Goal: Information Seeking & Learning: Learn about a topic

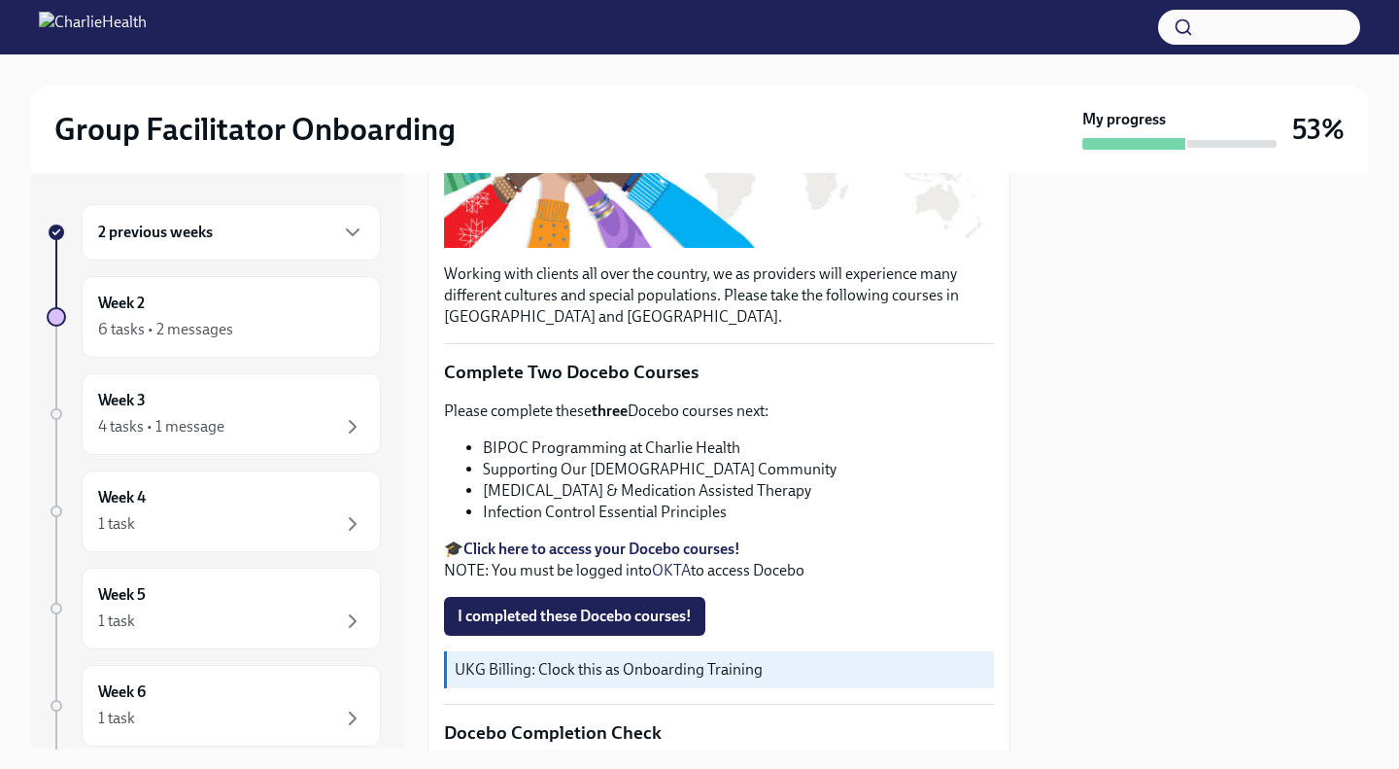
scroll to position [423, 0]
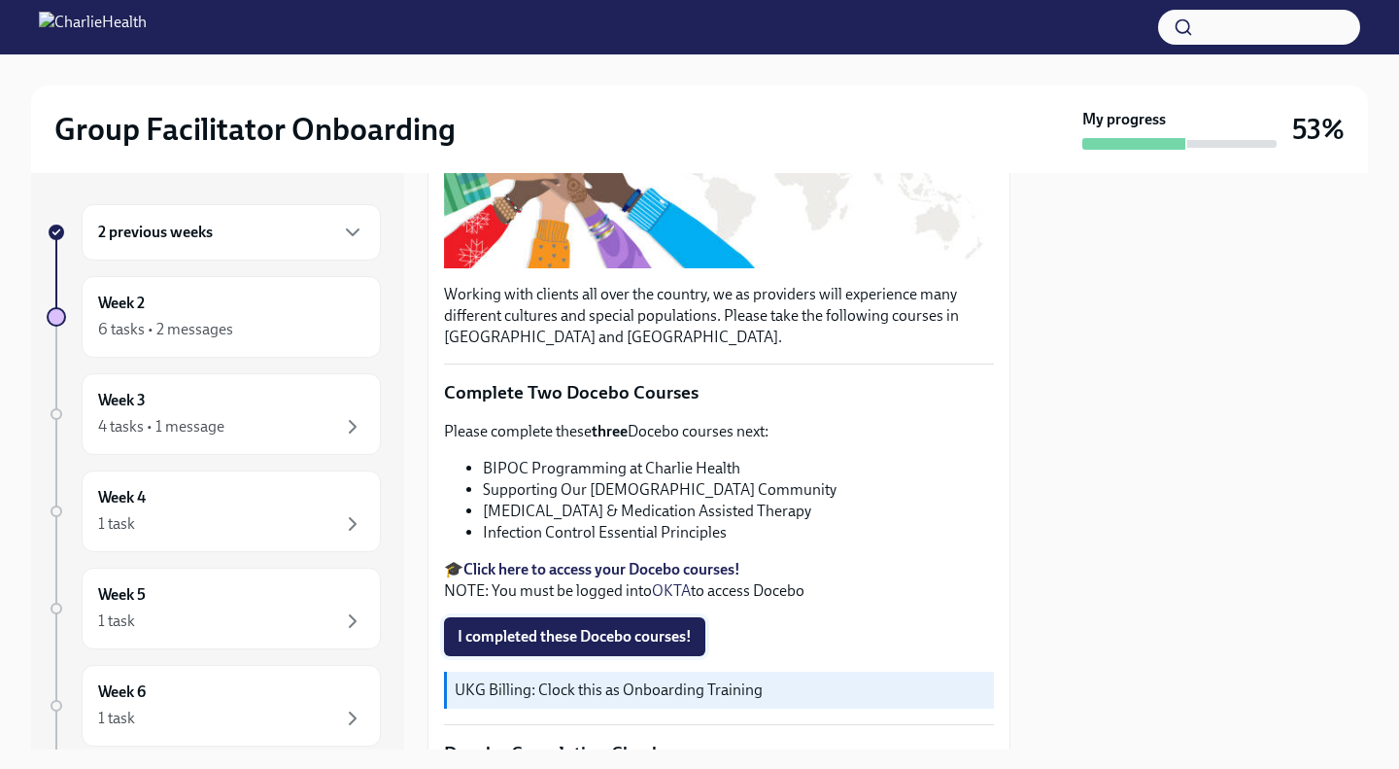
click at [686, 633] on button "I completed these Docebo courses!" at bounding box center [574, 636] width 261 height 39
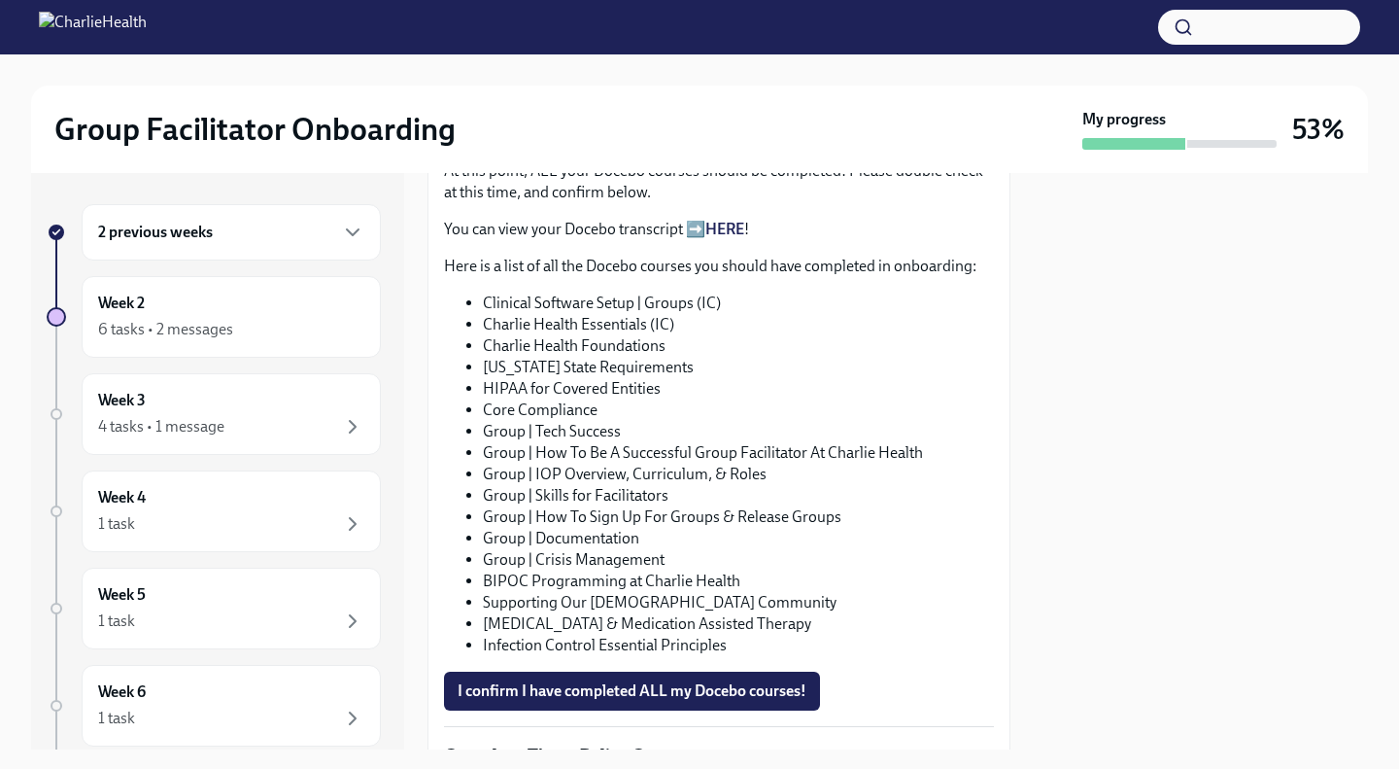
scroll to position [1066, 0]
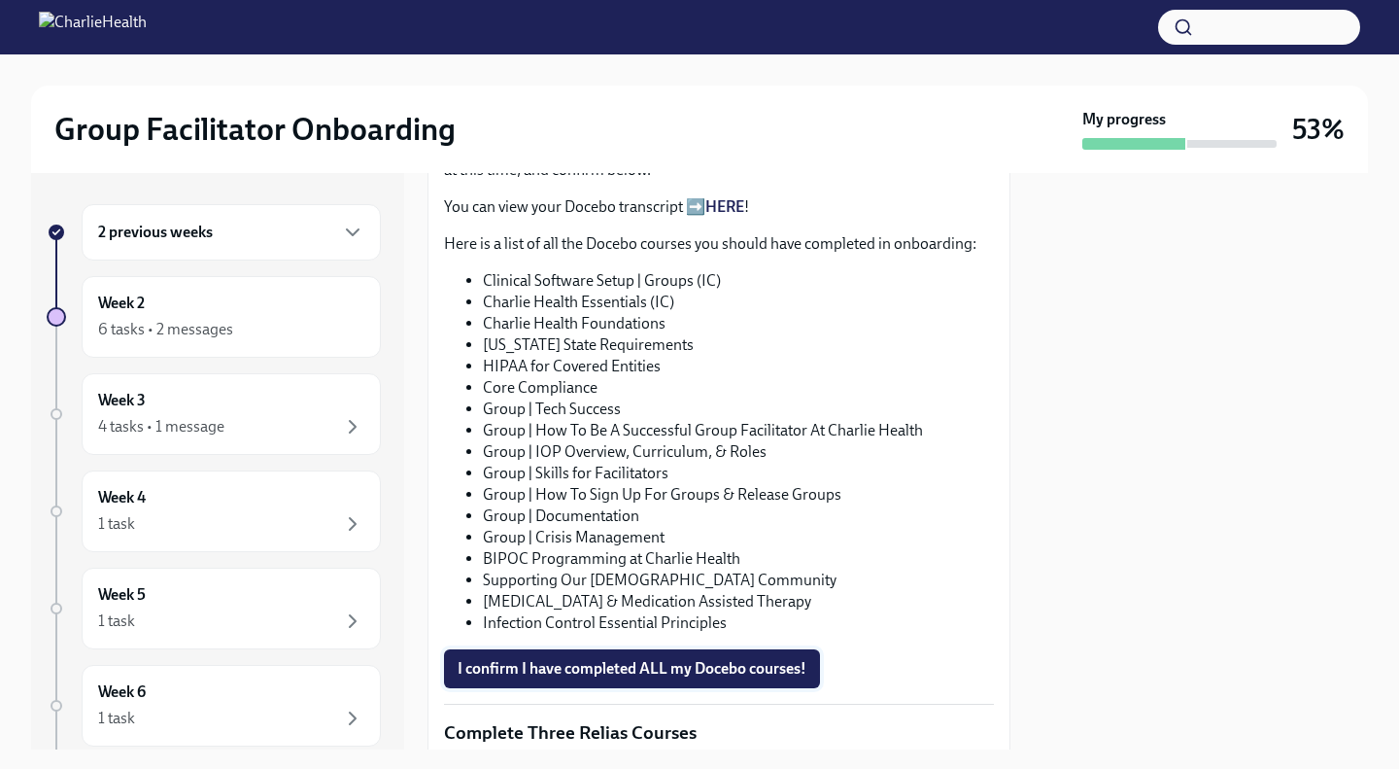
click at [622, 678] on span "I confirm I have completed ALL my Docebo courses!" at bounding box center [632, 668] width 349 height 19
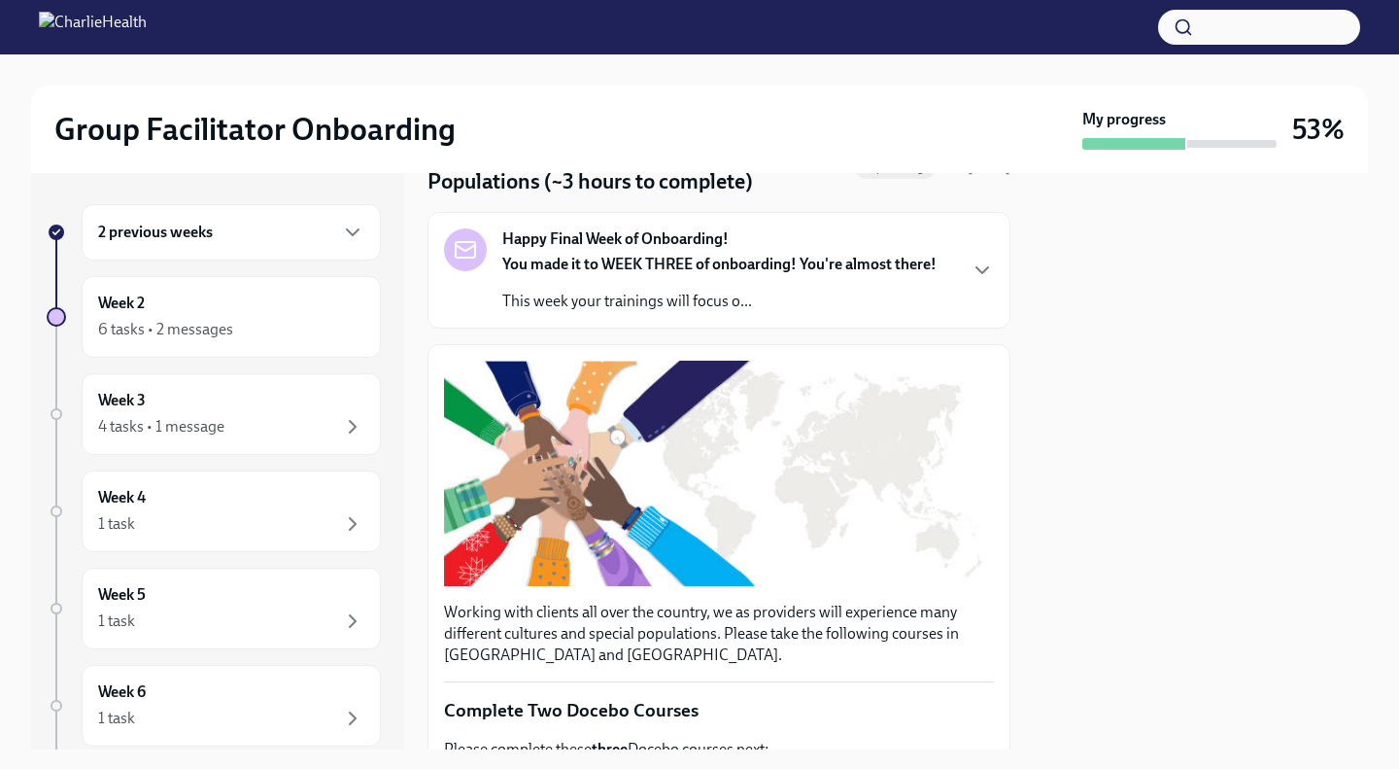
scroll to position [0, 0]
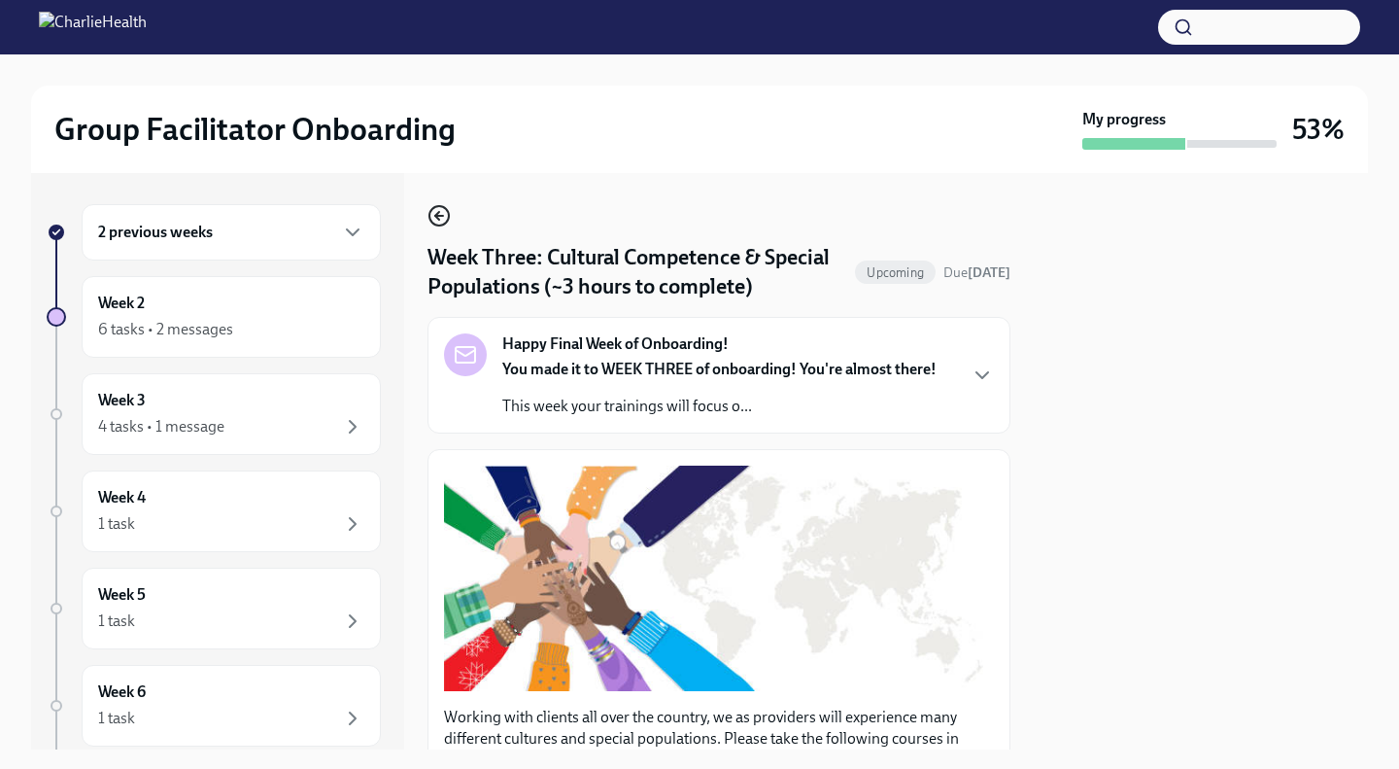
click at [436, 211] on icon "button" at bounding box center [439, 215] width 23 height 23
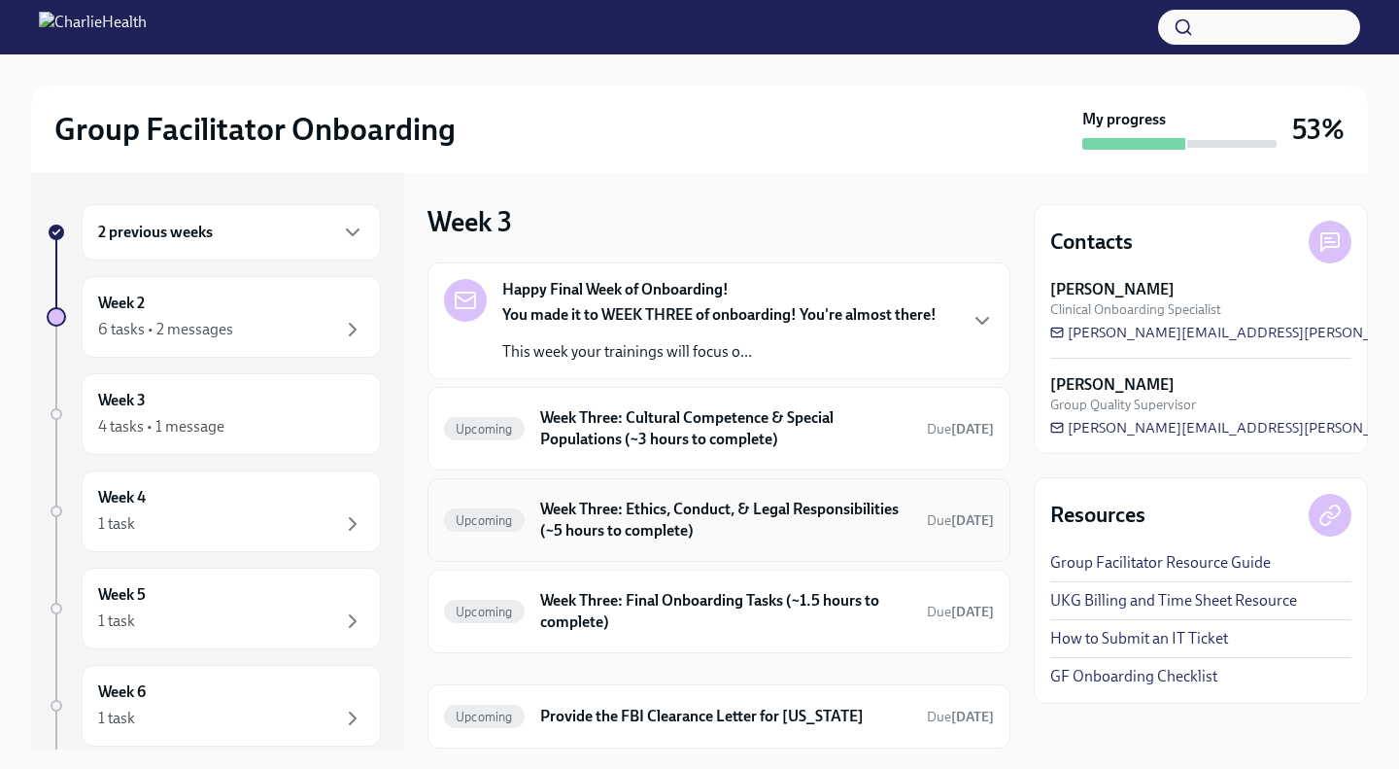
scroll to position [61, 0]
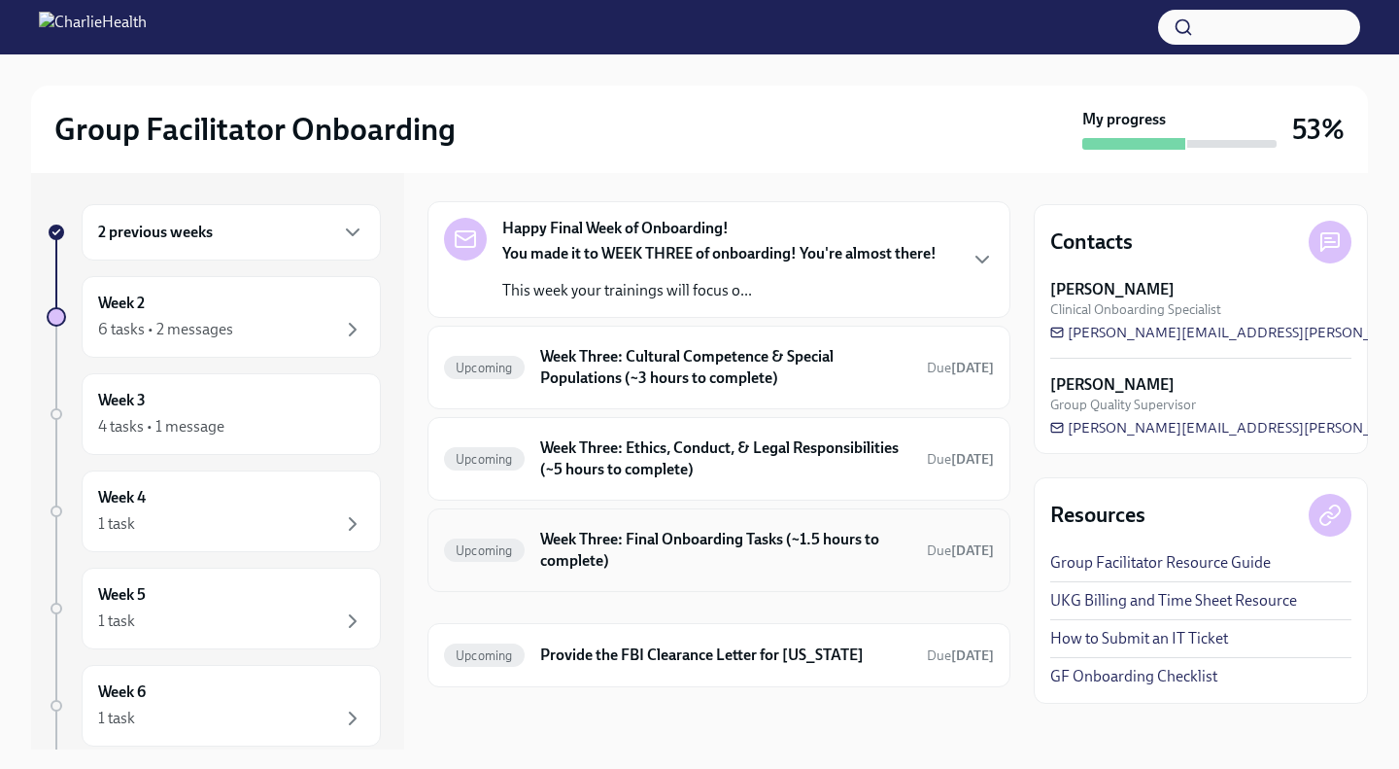
click at [708, 565] on h6 "Week Three: Final Onboarding Tasks (~1.5 hours to complete)" at bounding box center [725, 550] width 371 height 43
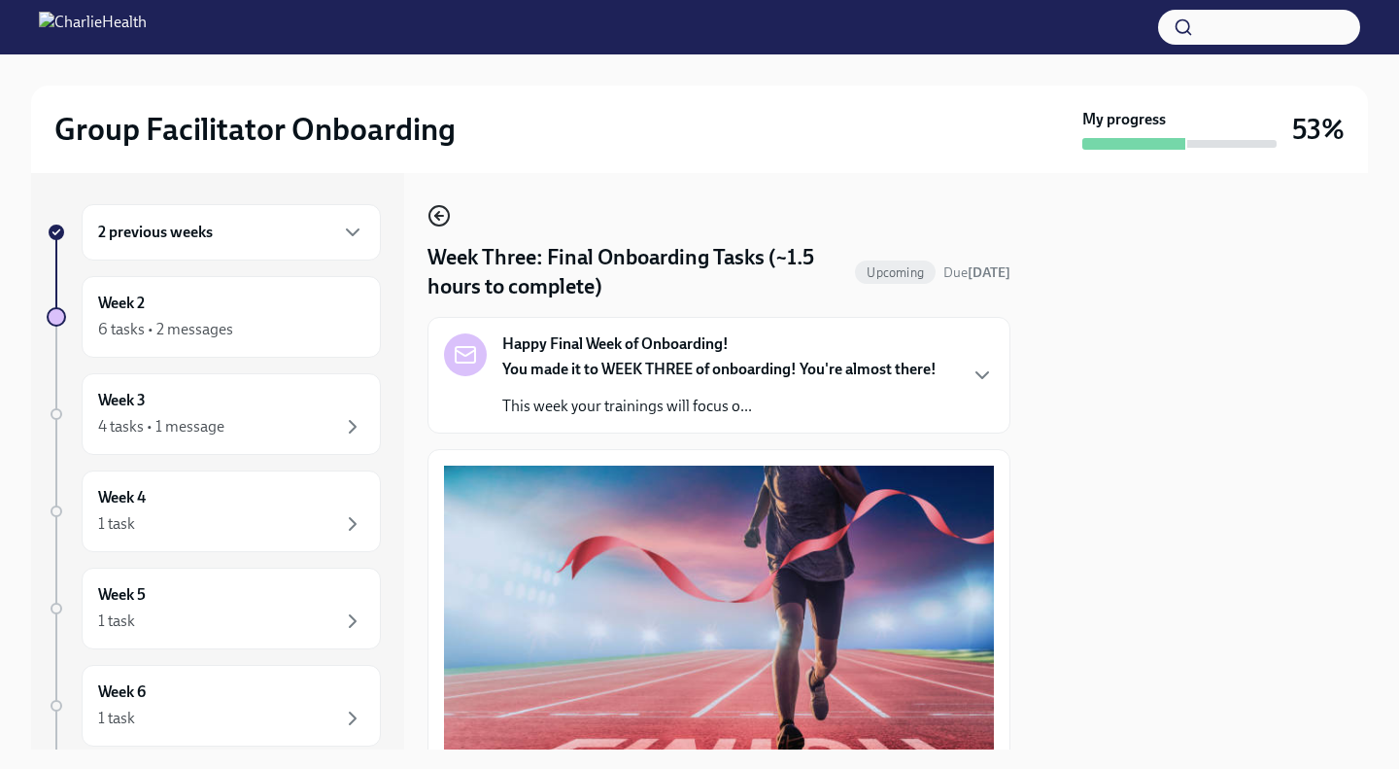
click at [437, 214] on icon "button" at bounding box center [437, 216] width 4 height 8
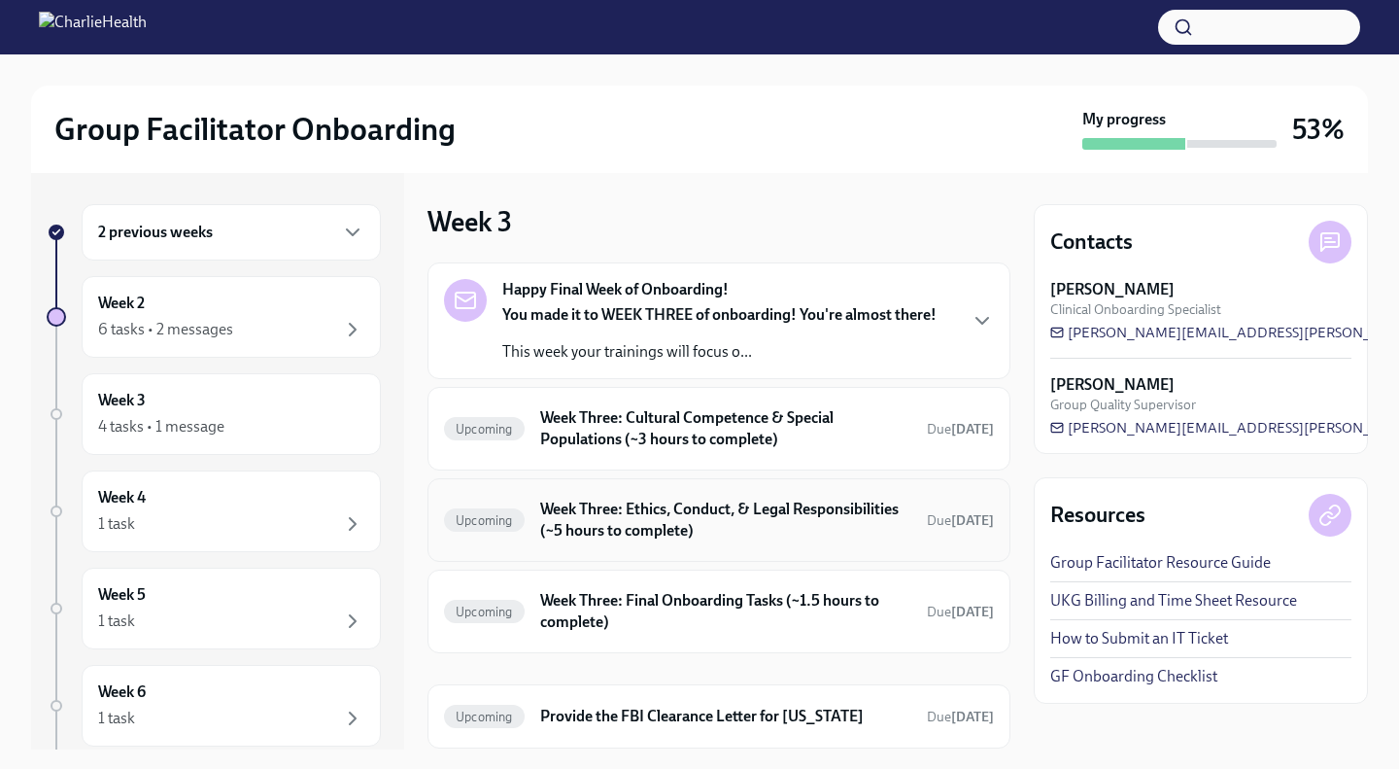
click at [695, 546] on div "Upcoming Week Three: Ethics, Conduct, & Legal Responsibilities (~5 hours to com…" at bounding box center [719, 520] width 583 height 84
click at [696, 505] on h6 "Week Three: Ethics, Conduct, & Legal Responsibilities (~5 hours to complete)" at bounding box center [725, 519] width 371 height 43
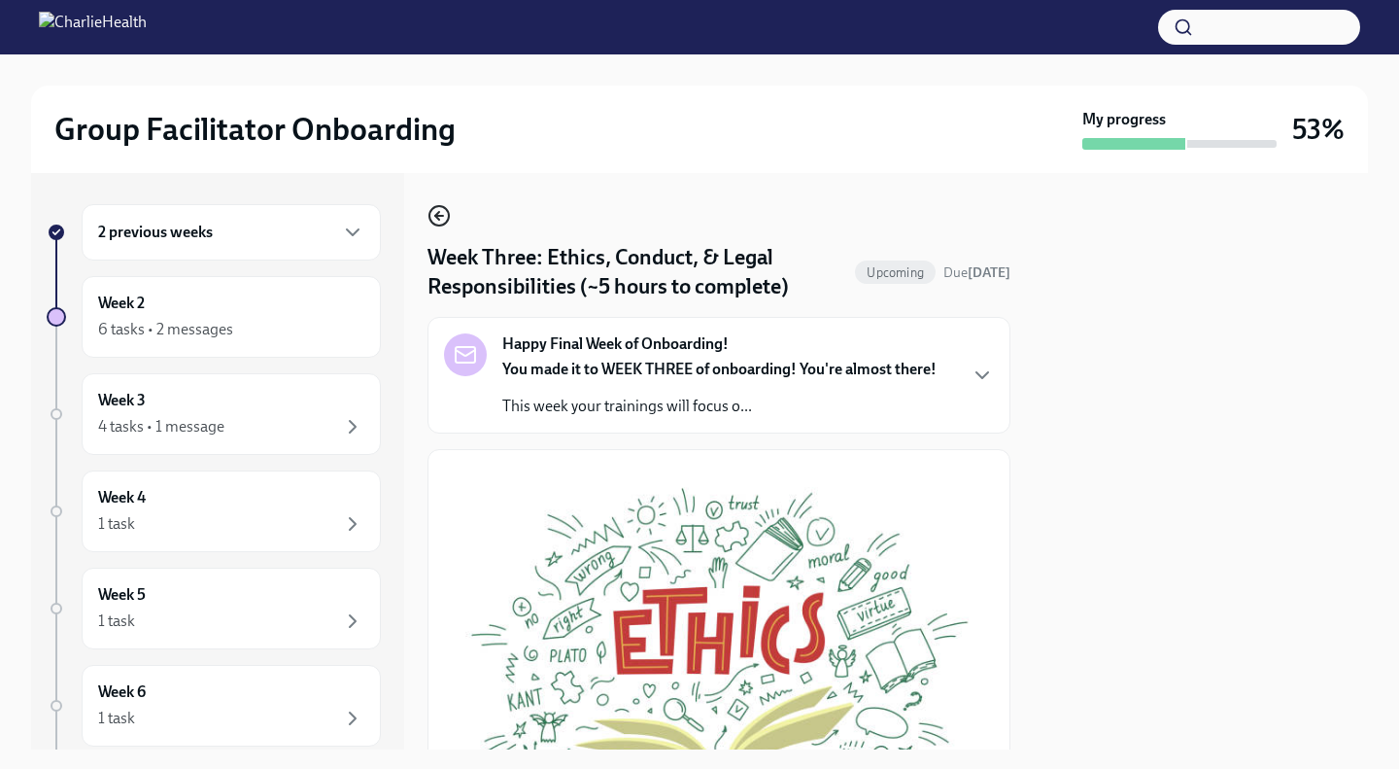
click at [431, 213] on icon "button" at bounding box center [439, 215] width 23 height 23
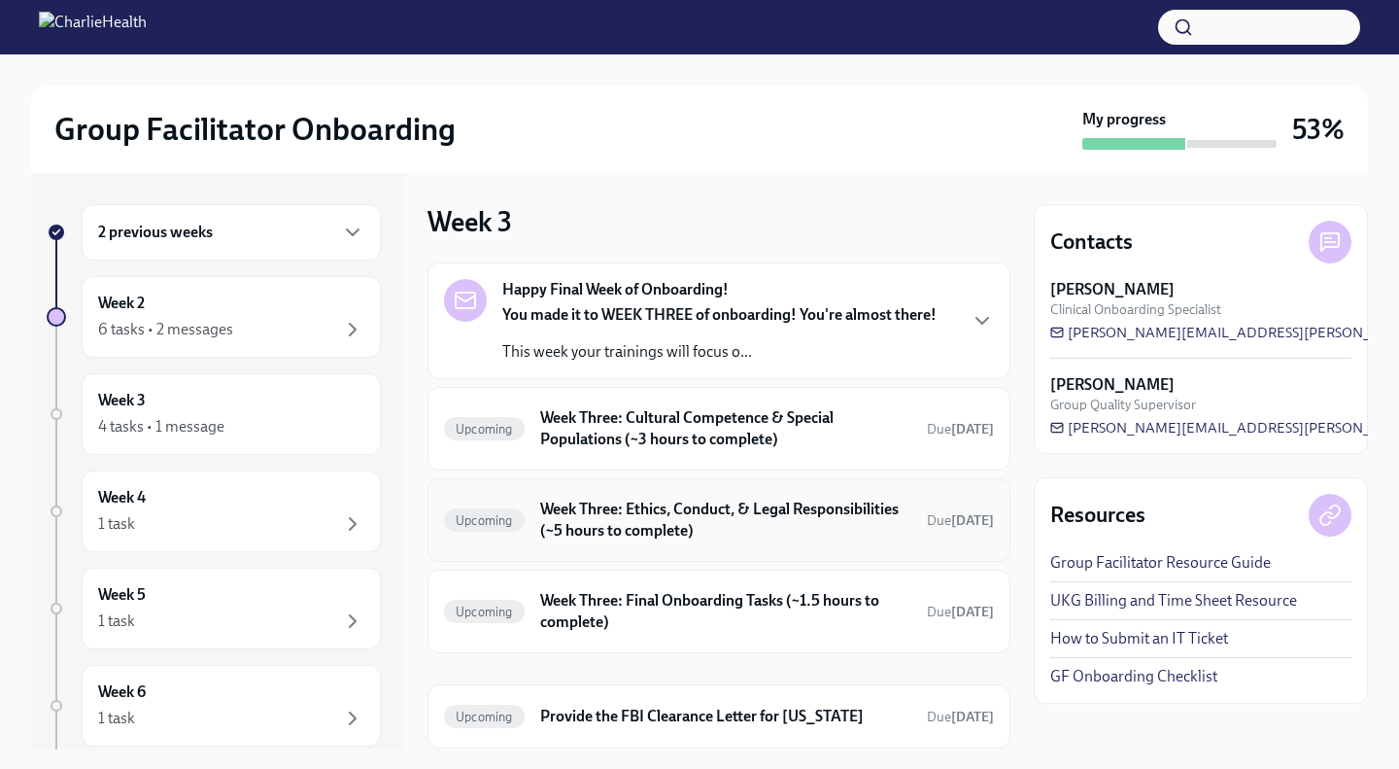
click at [659, 528] on h6 "Week Three: Ethics, Conduct, & Legal Responsibilities (~5 hours to complete)" at bounding box center [725, 519] width 371 height 43
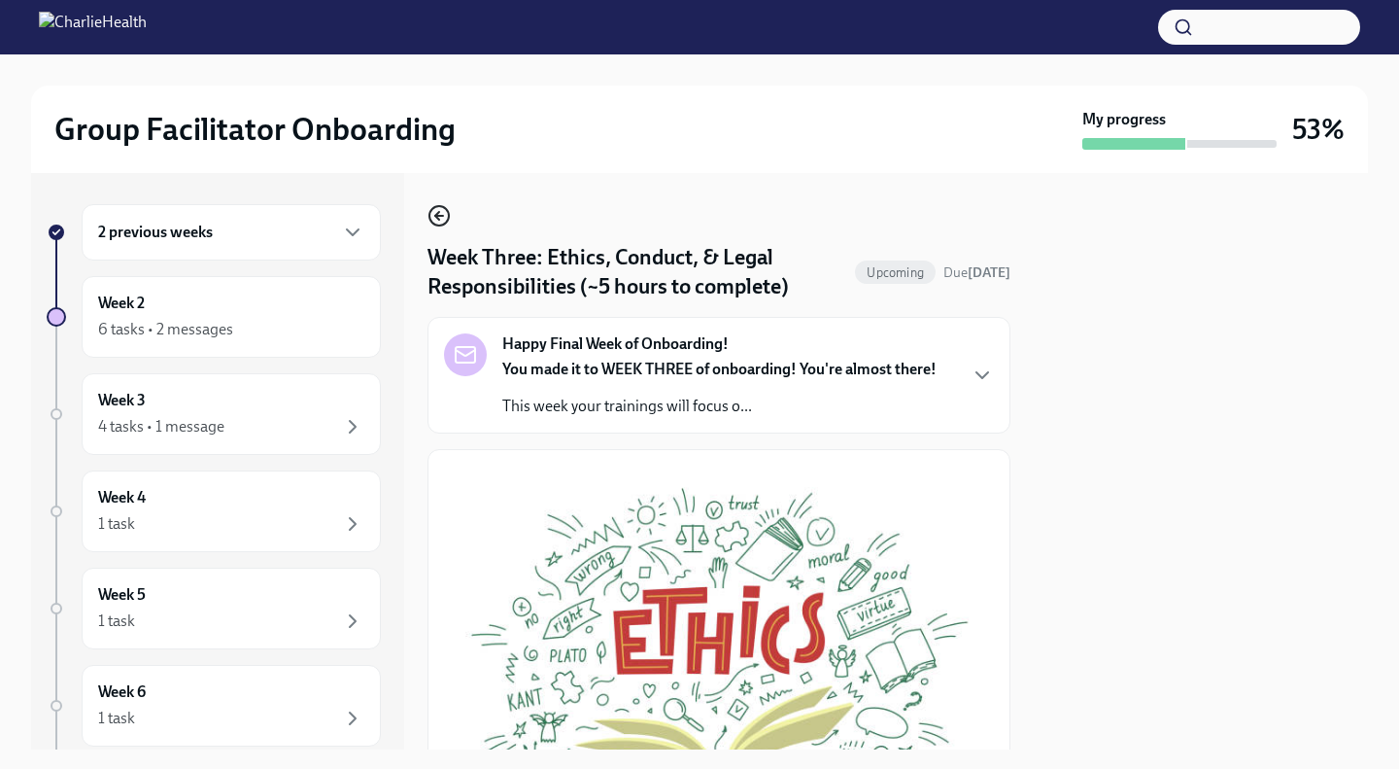
click at [443, 222] on icon "button" at bounding box center [439, 215] width 23 height 23
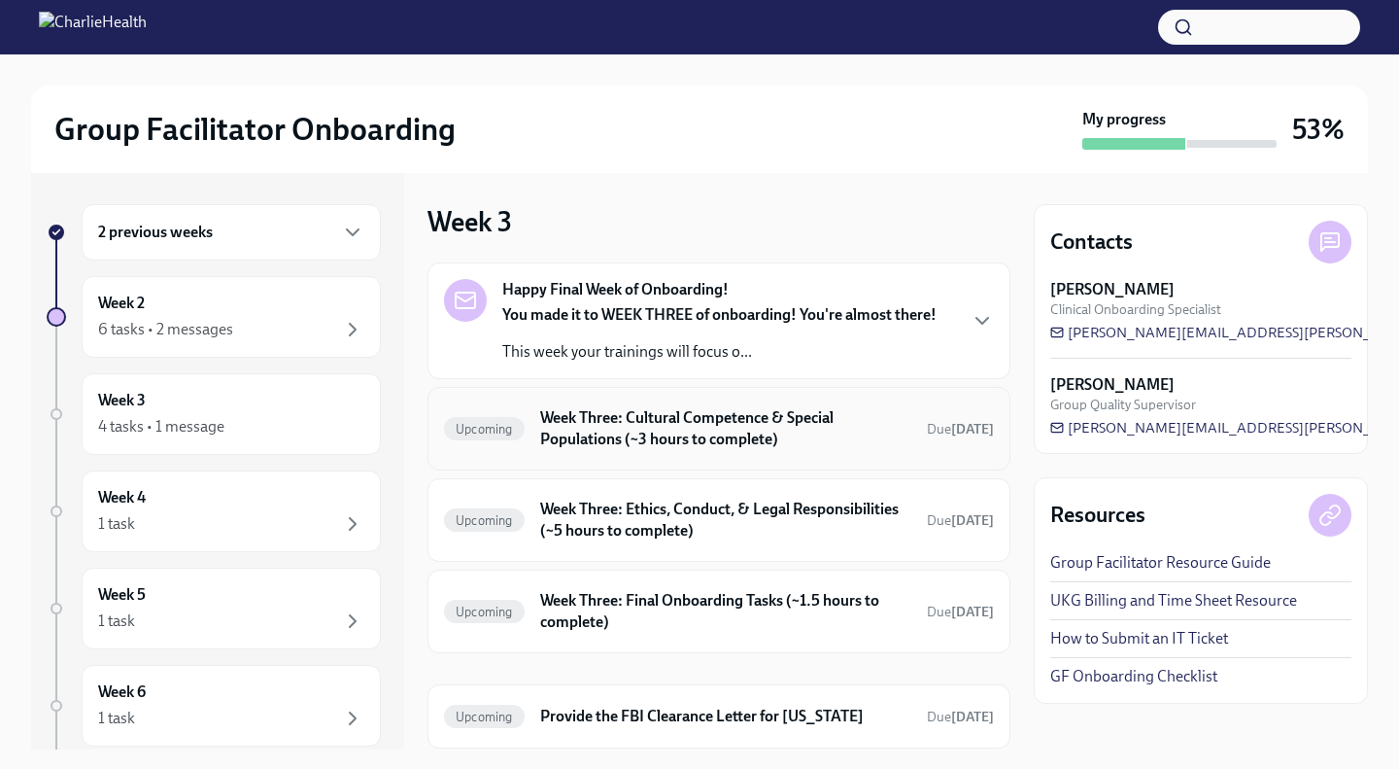
click at [627, 441] on h6 "Week Three: Cultural Competence & Special Populations (~3 hours to complete)" at bounding box center [725, 428] width 371 height 43
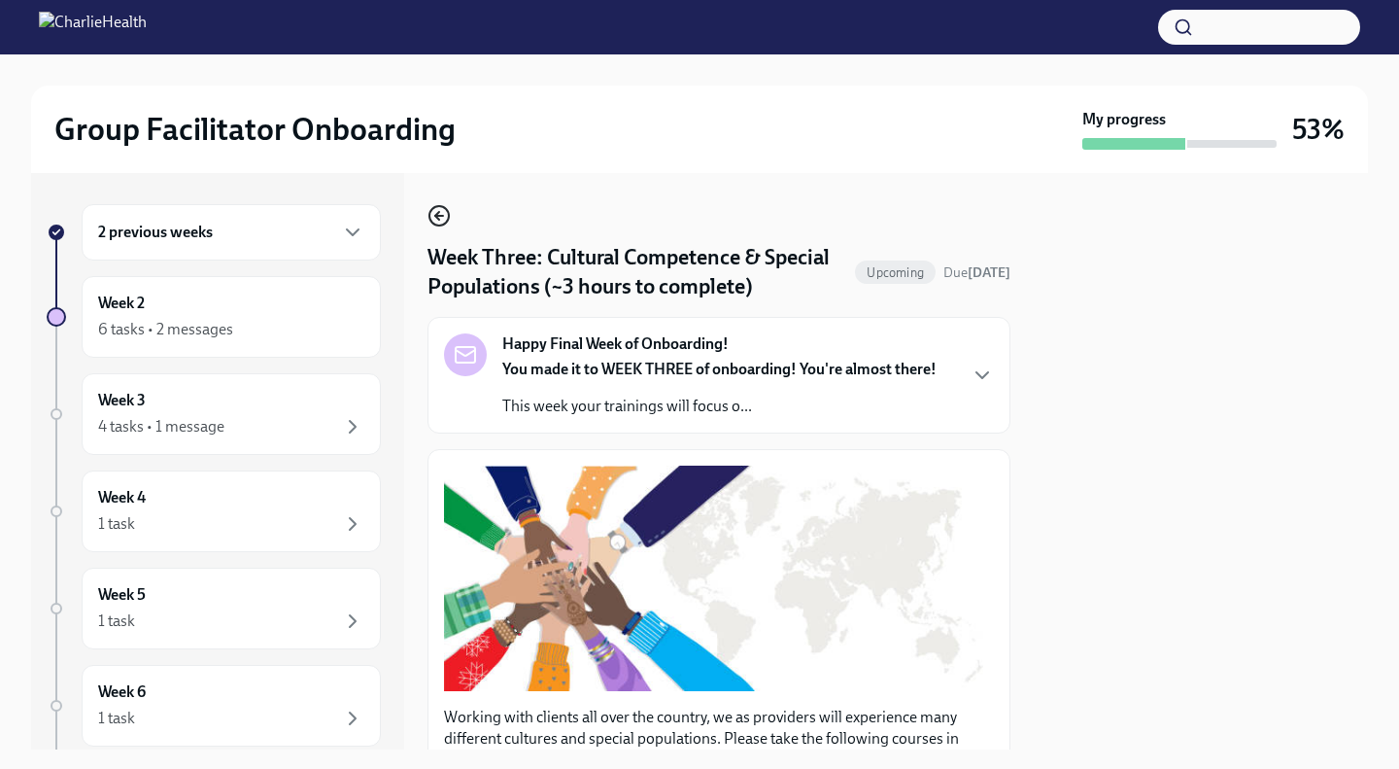
click at [441, 213] on icon "button" at bounding box center [439, 215] width 23 height 23
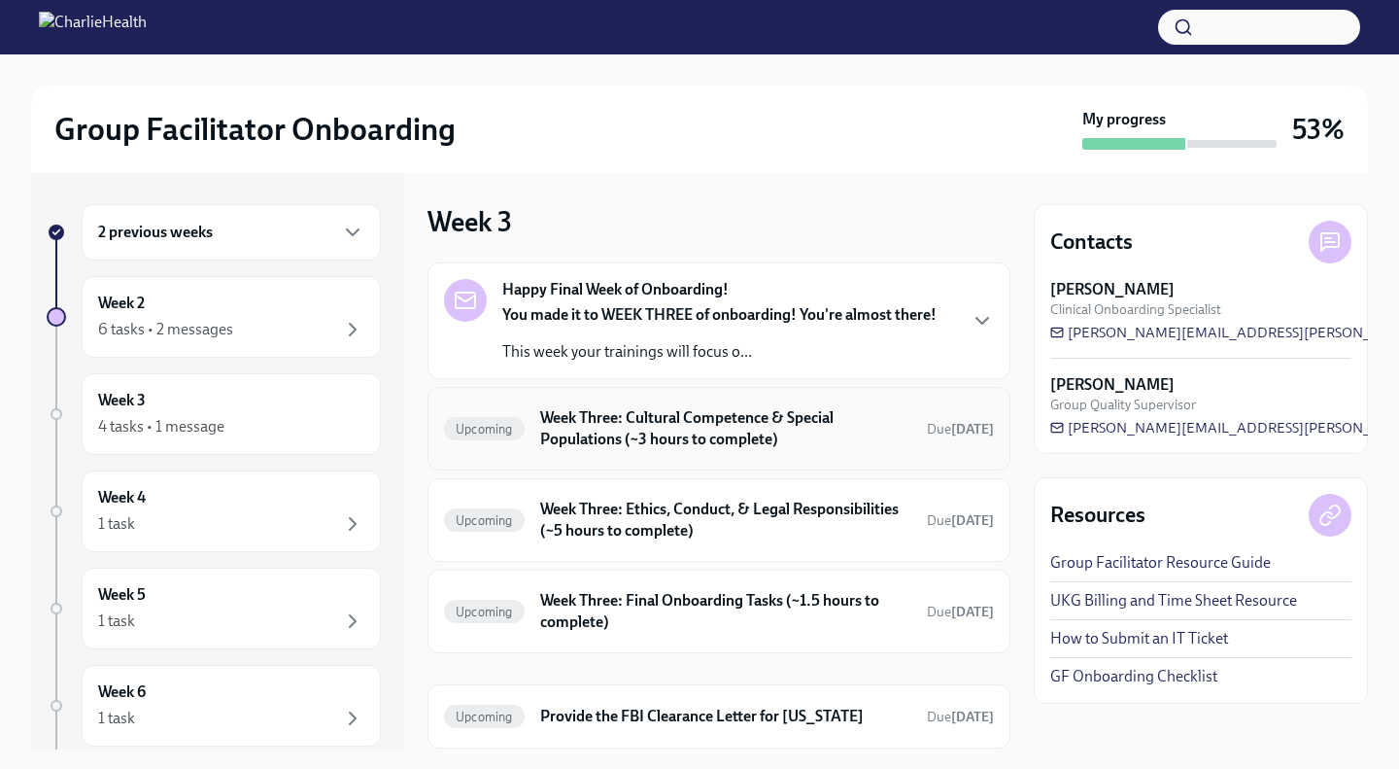
click at [701, 429] on h6 "Week Three: Cultural Competence & Special Populations (~3 hours to complete)" at bounding box center [725, 428] width 371 height 43
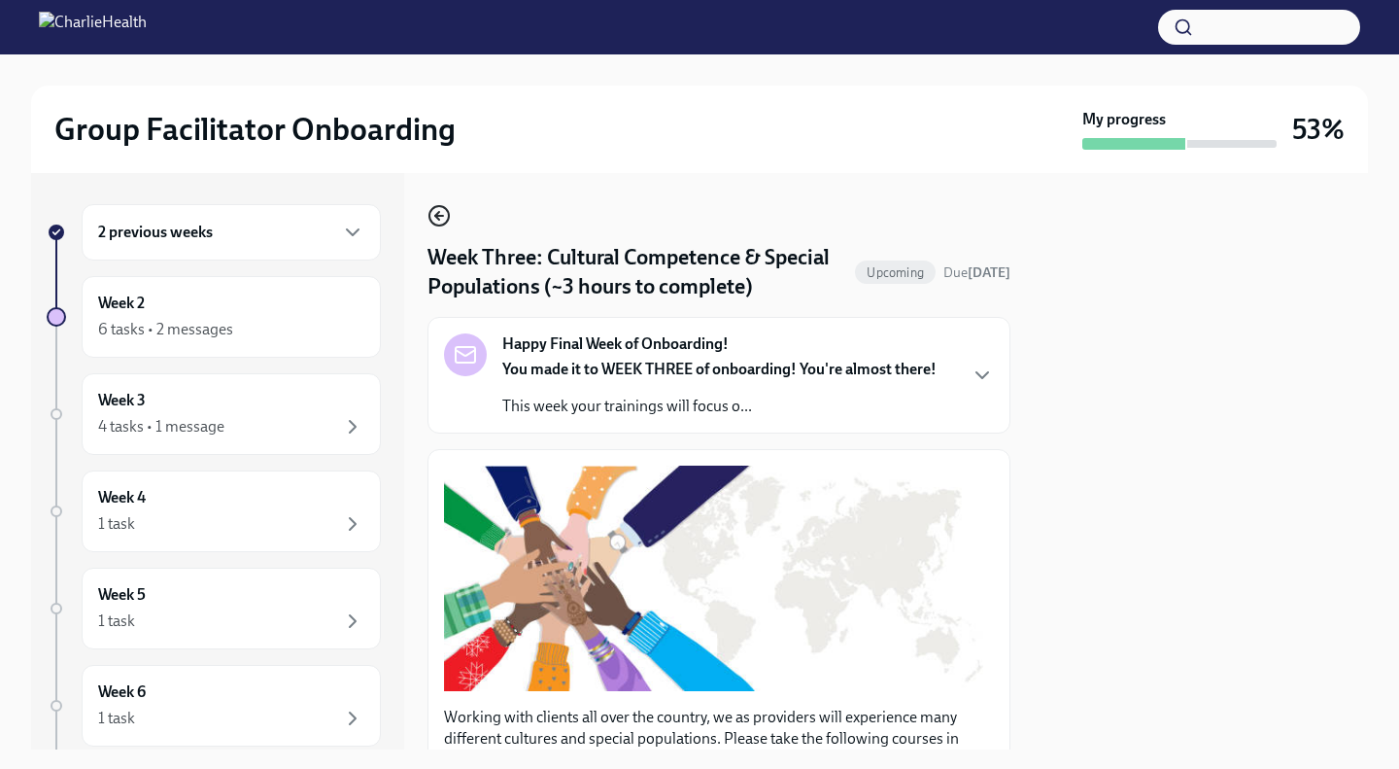
click at [432, 220] on icon "button" at bounding box center [439, 215] width 23 height 23
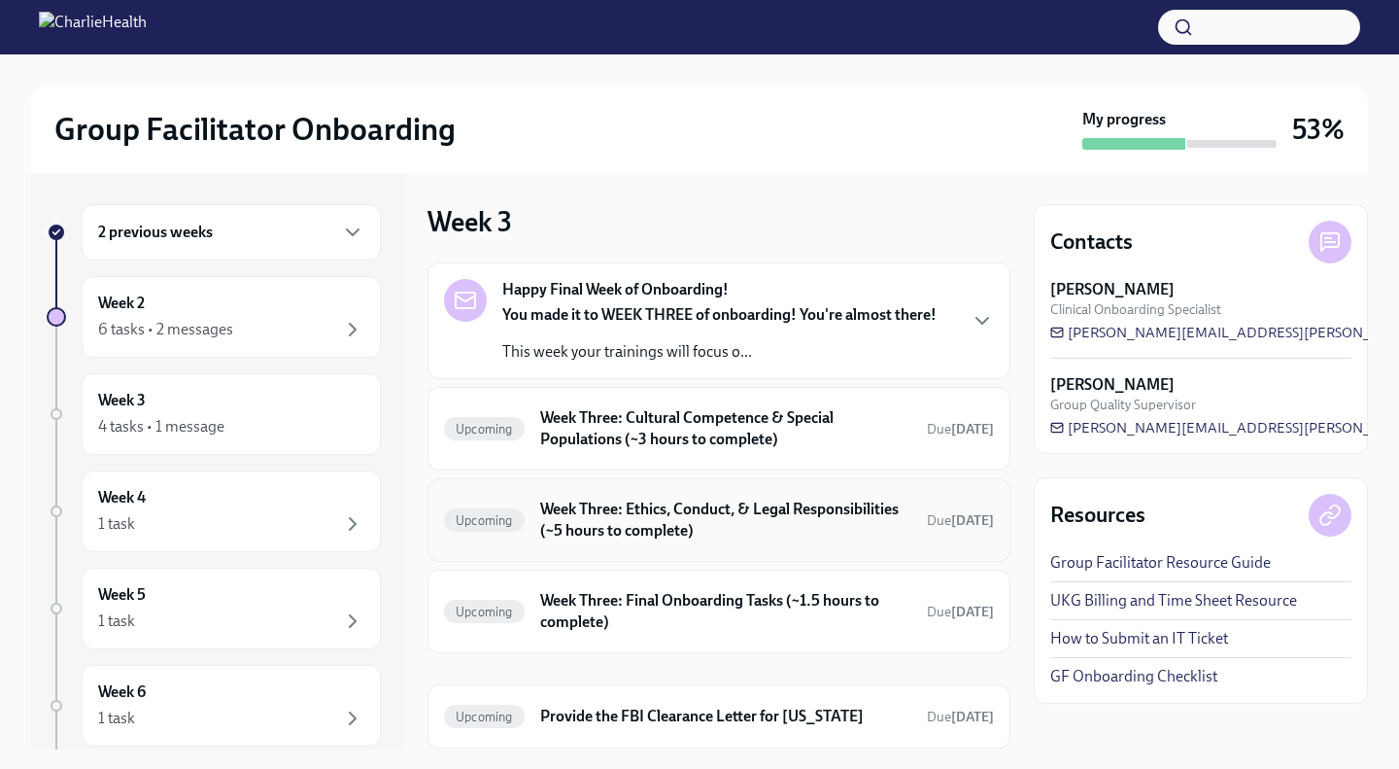
click at [655, 521] on h6 "Week Three: Ethics, Conduct, & Legal Responsibilities (~5 hours to complete)" at bounding box center [725, 519] width 371 height 43
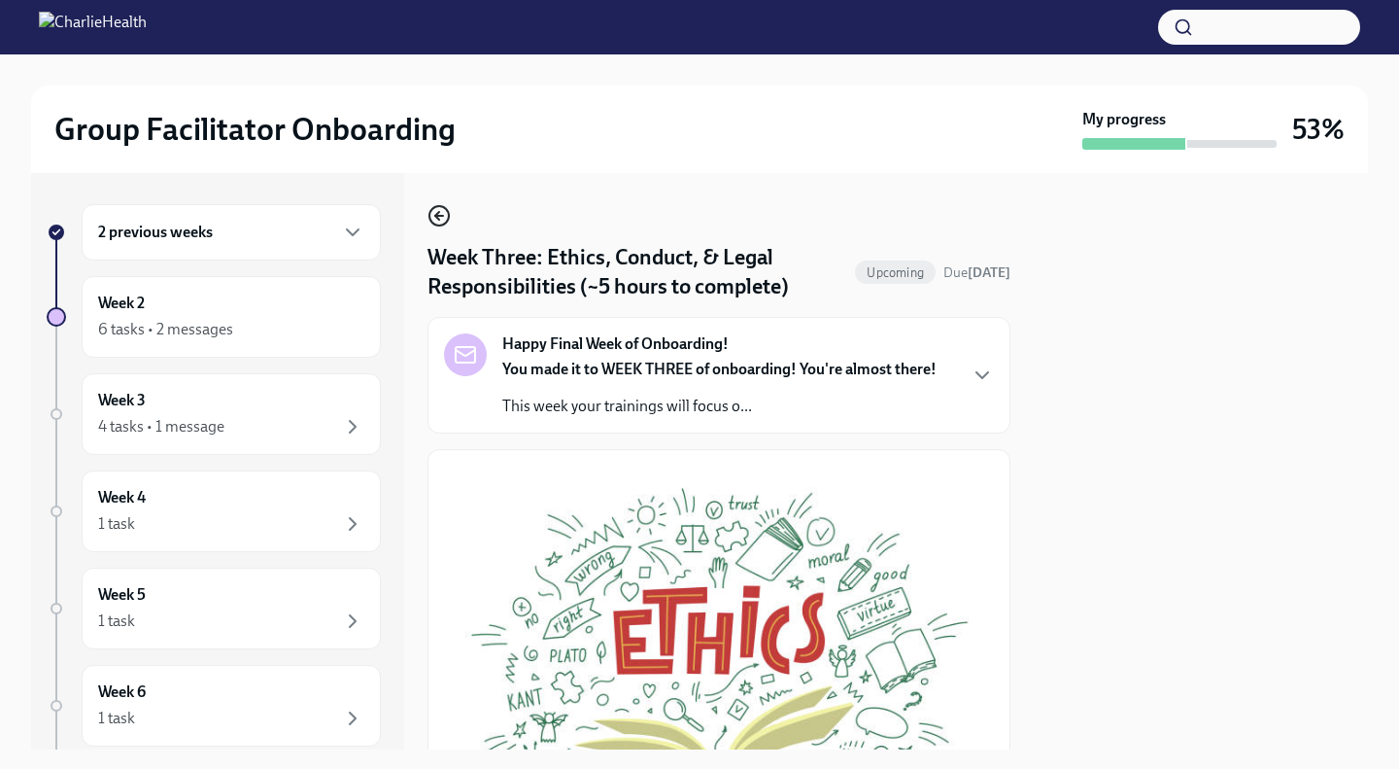
click at [438, 214] on icon "button" at bounding box center [437, 216] width 4 height 8
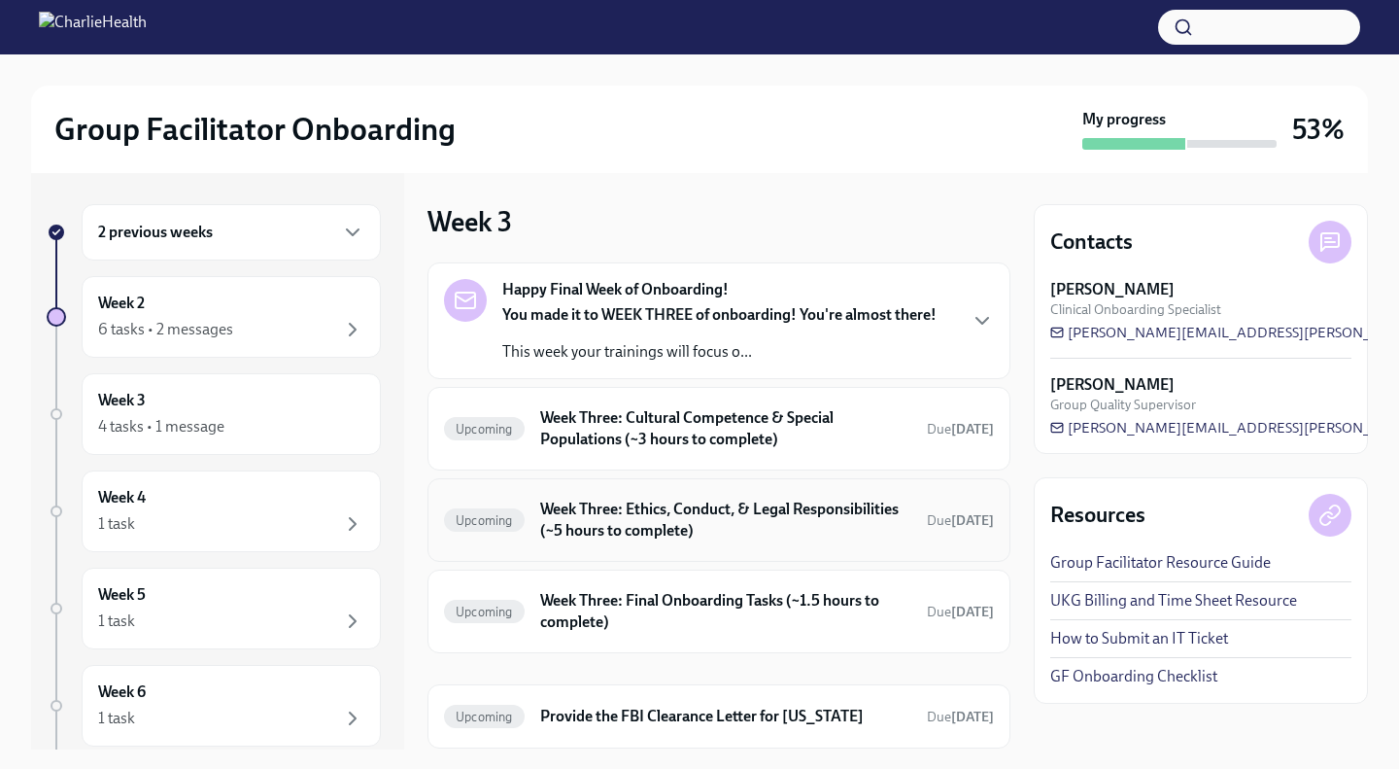
scroll to position [61, 0]
